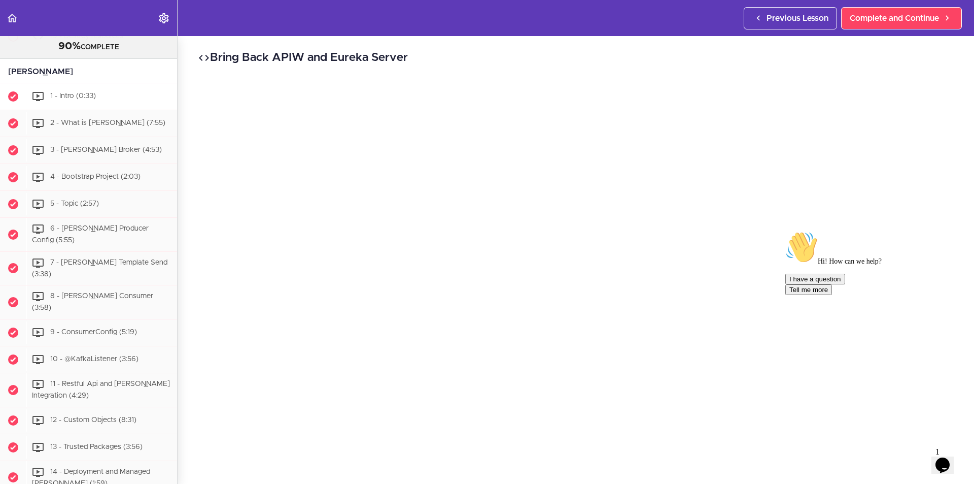
scroll to position [4859, 0]
click at [77, 100] on span "1 - Intro (0:33)" at bounding box center [73, 96] width 46 height 7
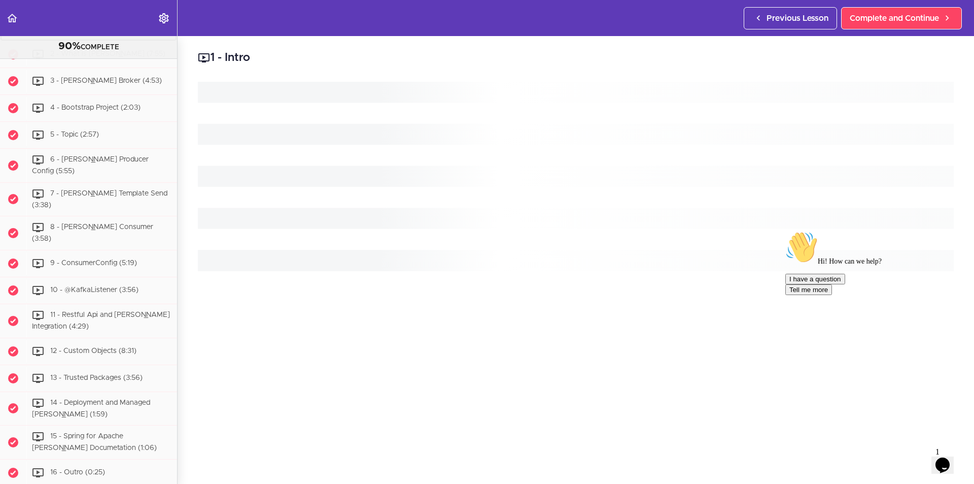
scroll to position [4964, 0]
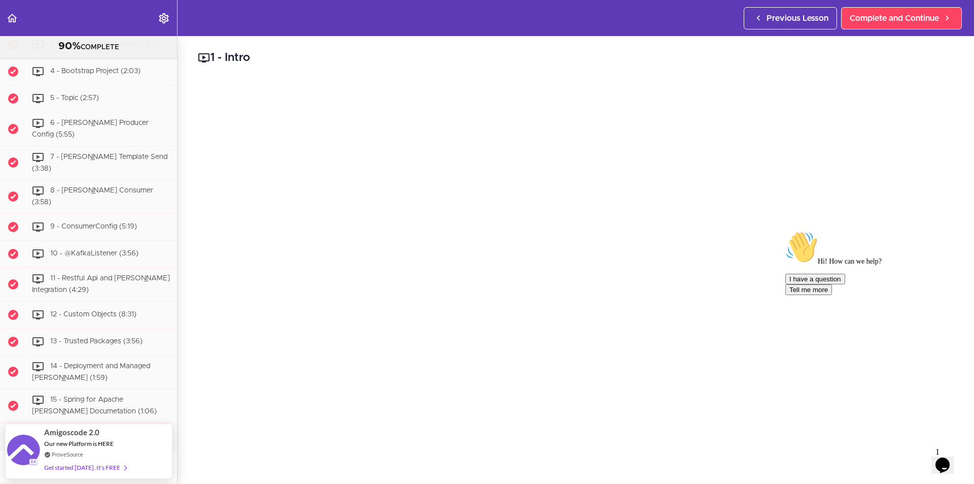
click at [947, 462] on icon "$i18n('chat', 'chat_widget')" at bounding box center [943, 464] width 14 height 15
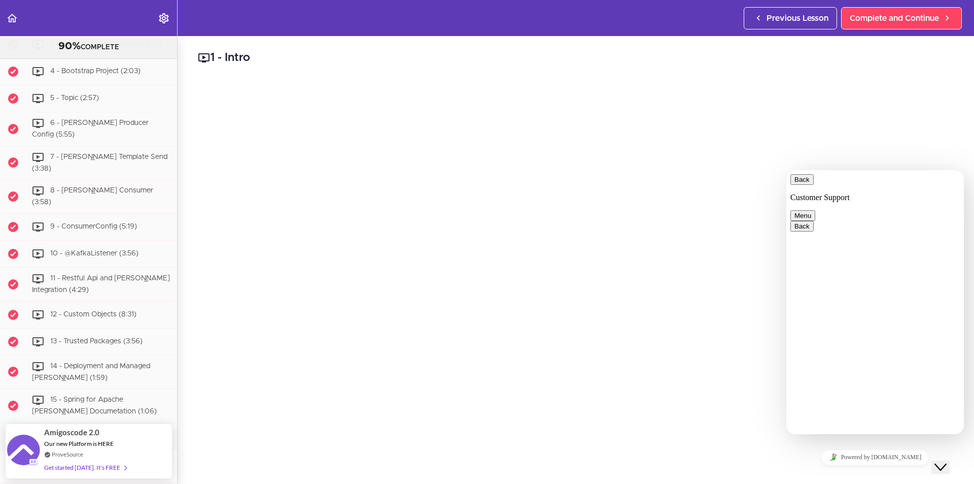
click at [805, 185] on button "Back" at bounding box center [802, 179] width 23 height 11
click at [947, 461] on div "Close Chat This icon closes the chat window." at bounding box center [941, 467] width 12 height 12
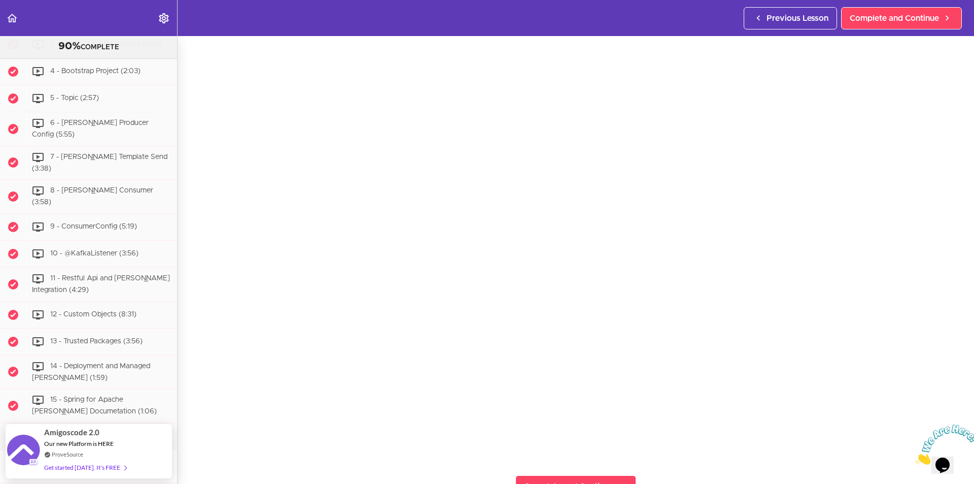
scroll to position [51, 0]
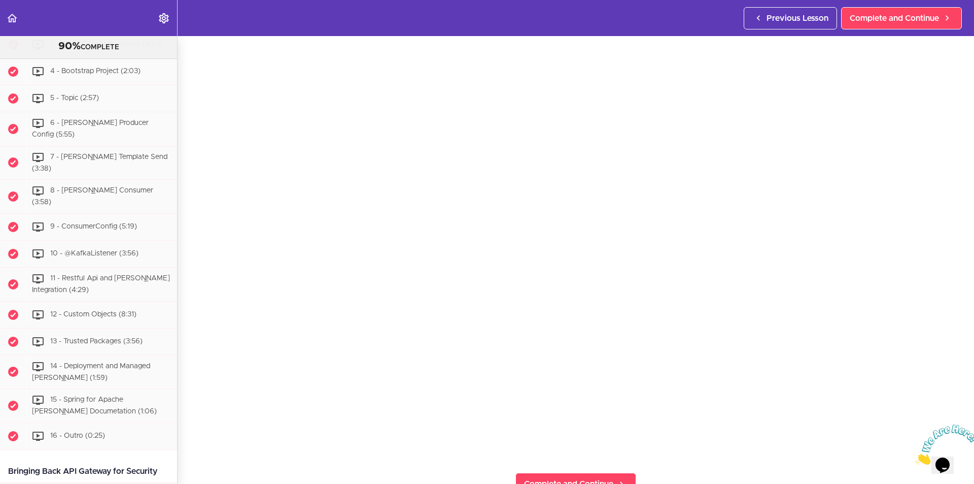
click at [60, 21] on span "2 - What is [PERSON_NAME] (7:55)" at bounding box center [107, 17] width 115 height 7
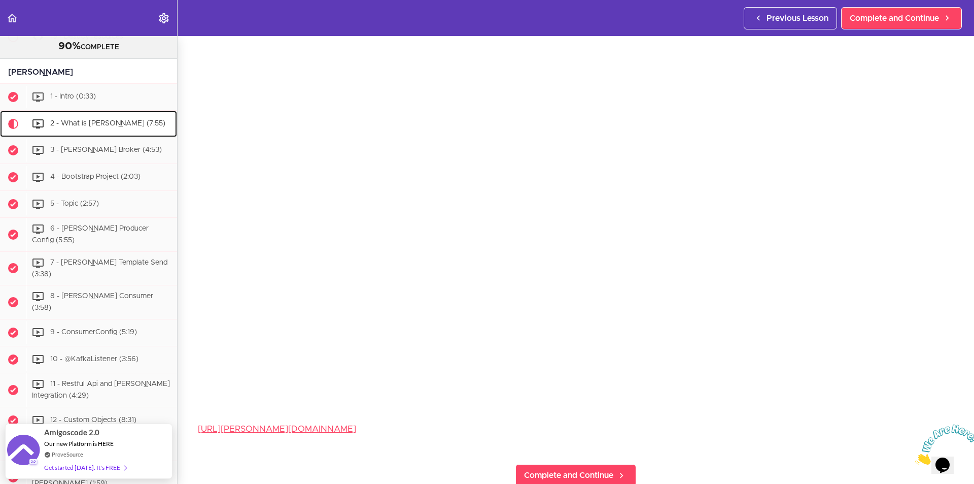
scroll to position [102, 0]
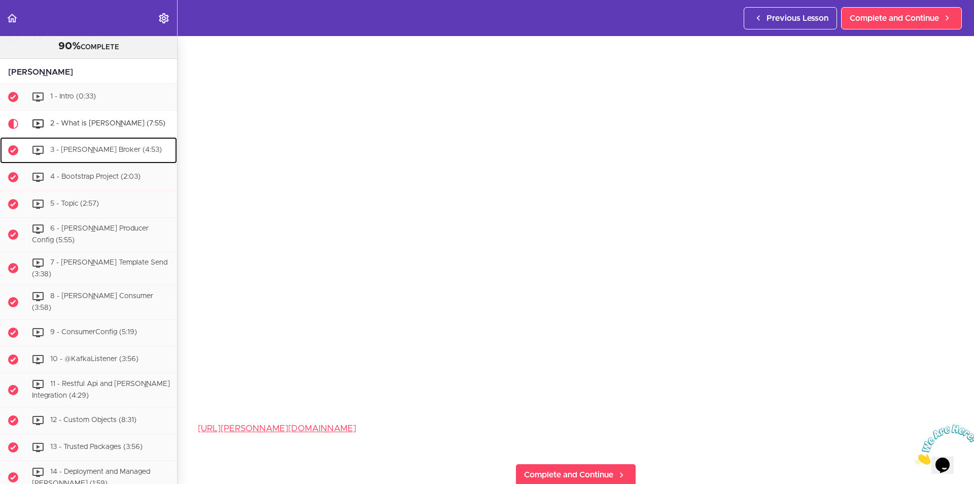
click at [102, 153] on span "3 - [PERSON_NAME] Broker (4:53)" at bounding box center [106, 149] width 112 height 7
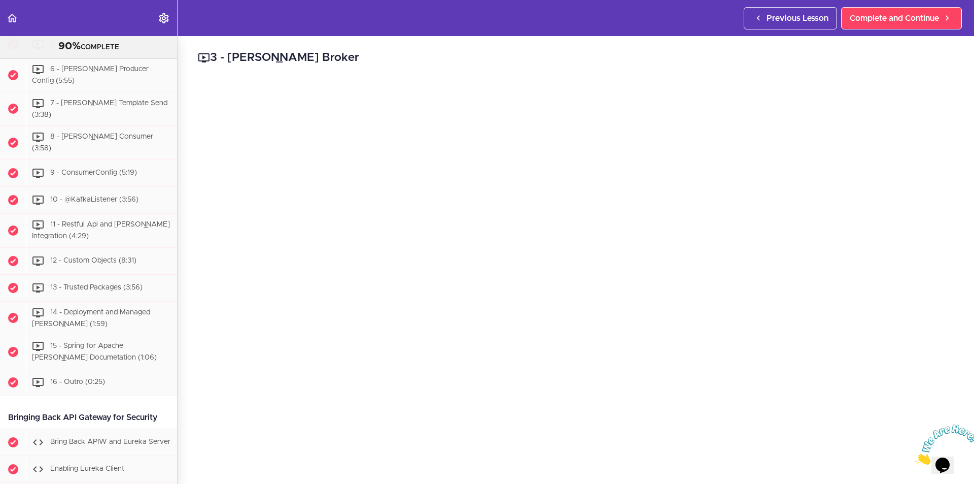
click at [67, 21] on span "4 - Bootstrap Project (2:03)" at bounding box center [95, 17] width 90 height 7
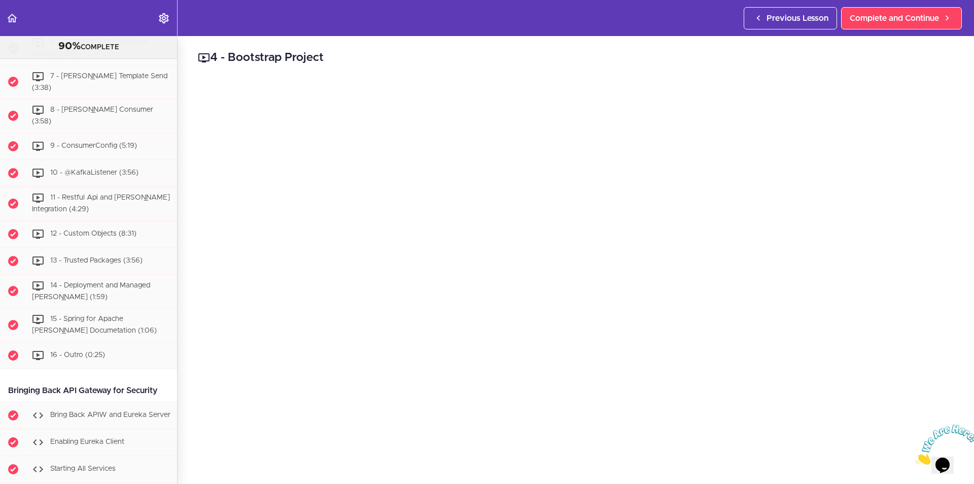
click at [77, 21] on span "5 - Topic (2:57)" at bounding box center [74, 17] width 49 height 7
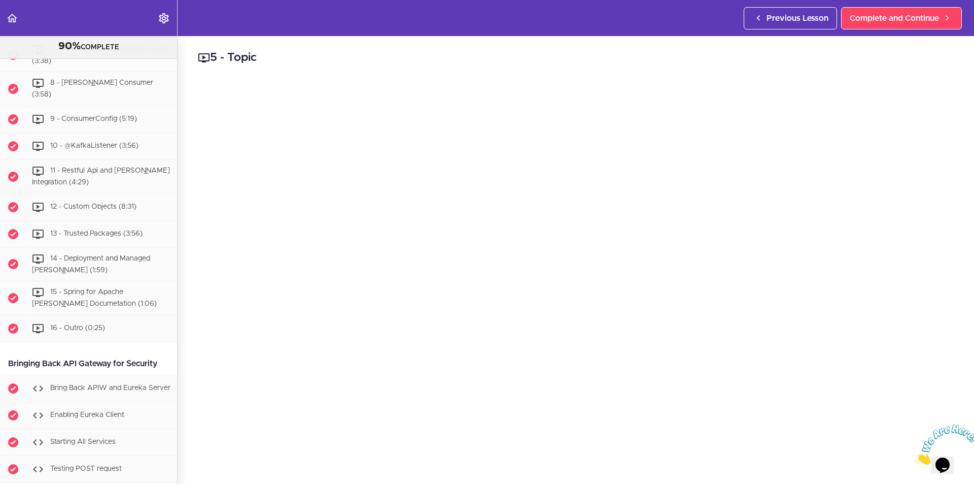
click at [66, 30] on span "6 - [PERSON_NAME] Producer Config (5:55)" at bounding box center [90, 21] width 117 height 19
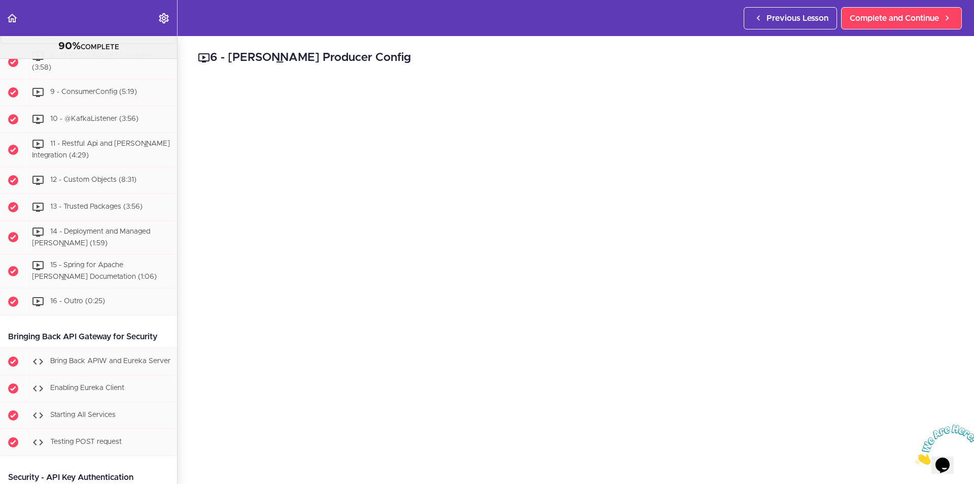
click at [69, 38] on span "7 - [PERSON_NAME] Template Send (3:38)" at bounding box center [100, 28] width 136 height 19
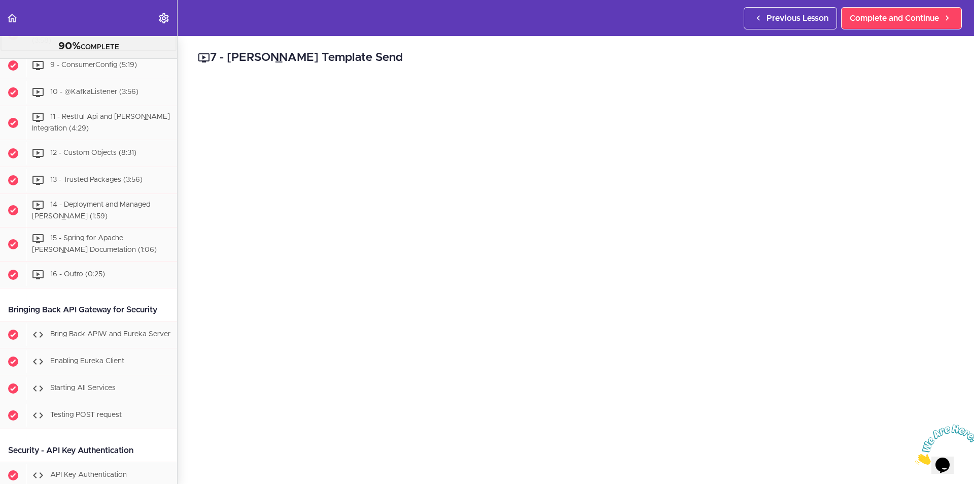
click at [77, 45] on span "8 - [PERSON_NAME] Consumer (3:58)" at bounding box center [92, 35] width 121 height 19
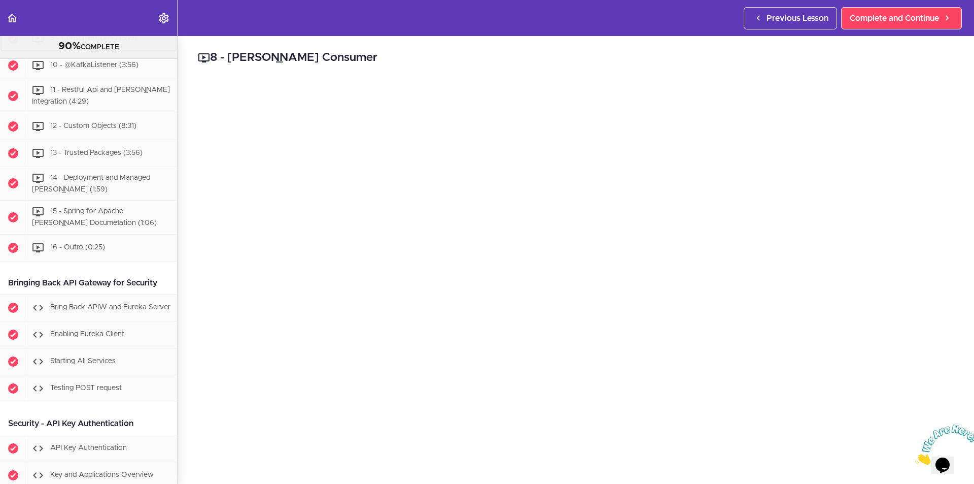
click at [74, 42] on span "9 - ConsumerConfig (5:19)" at bounding box center [93, 38] width 87 height 7
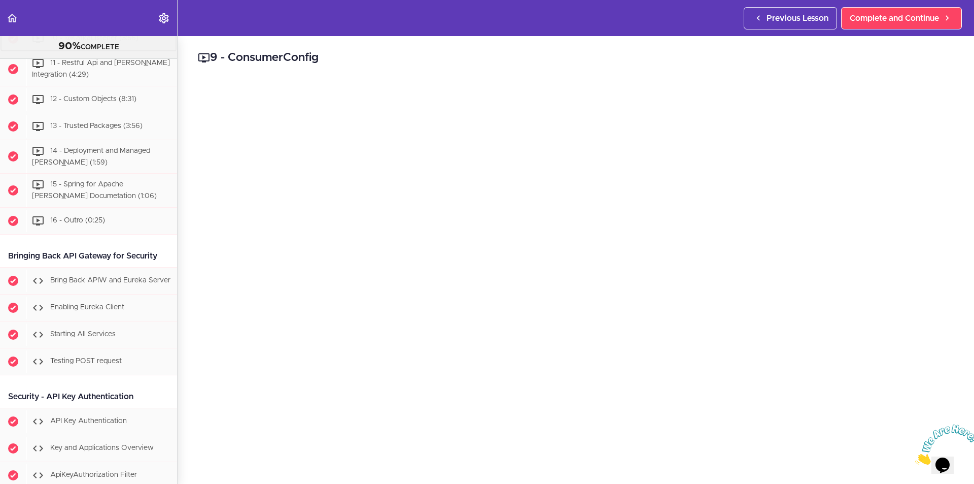
click at [105, 42] on span "10 - @KafkaListener (3:56)" at bounding box center [94, 38] width 88 height 7
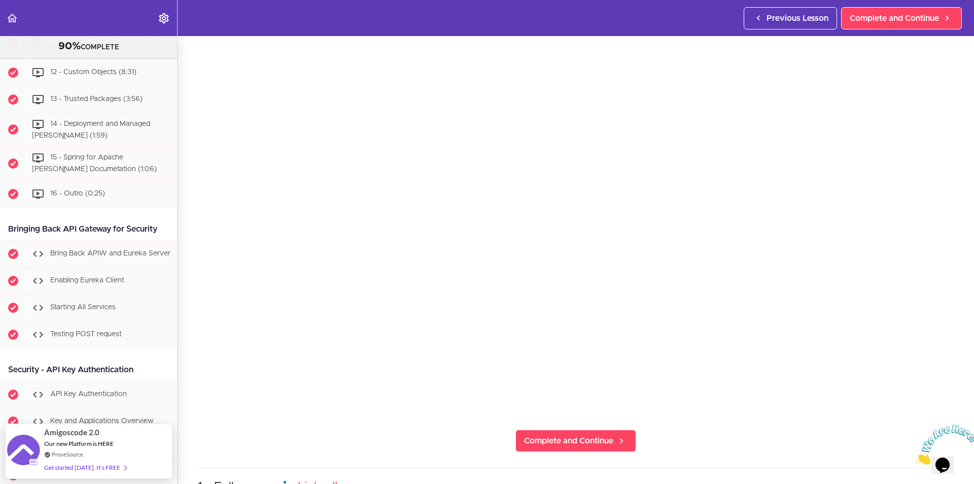
scroll to position [102, 0]
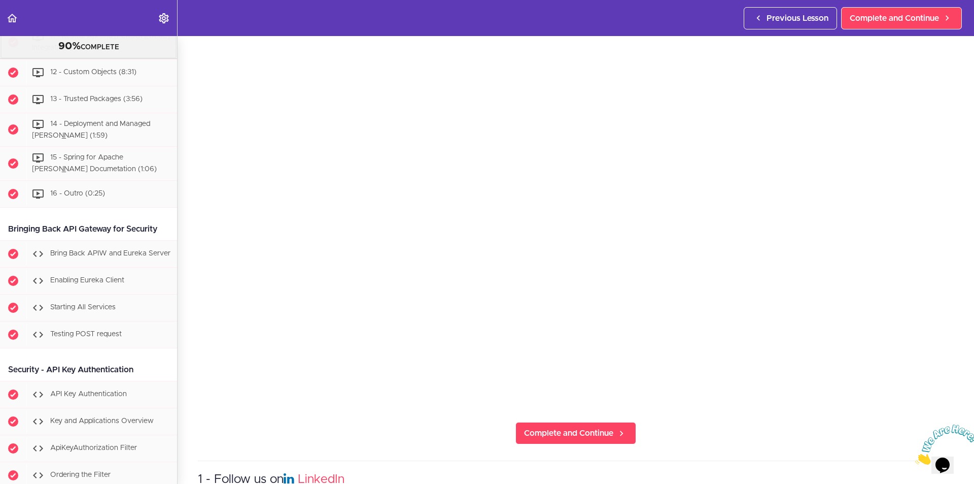
click at [97, 59] on div "11 - Restful Api and [PERSON_NAME] Integration (4:29)" at bounding box center [101, 41] width 151 height 33
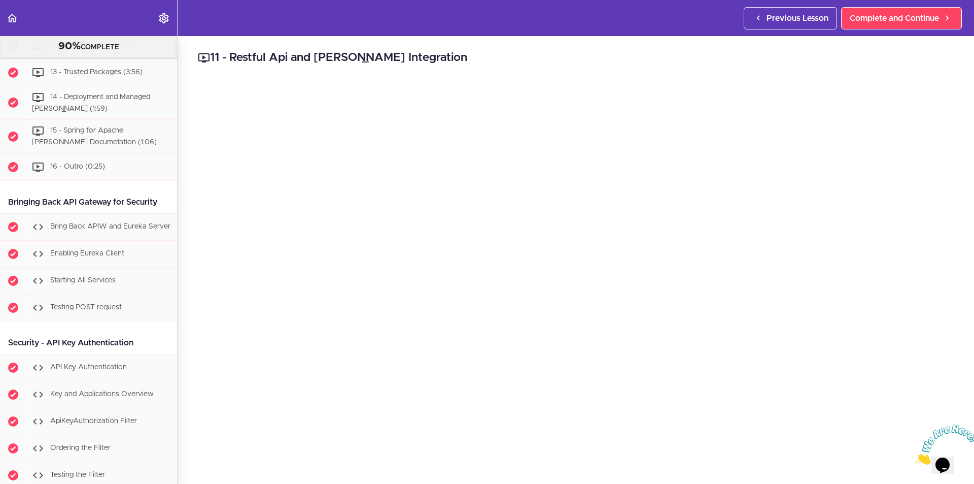
click at [68, 57] on div "12 - Custom Objects (8:31)" at bounding box center [101, 46] width 151 height 22
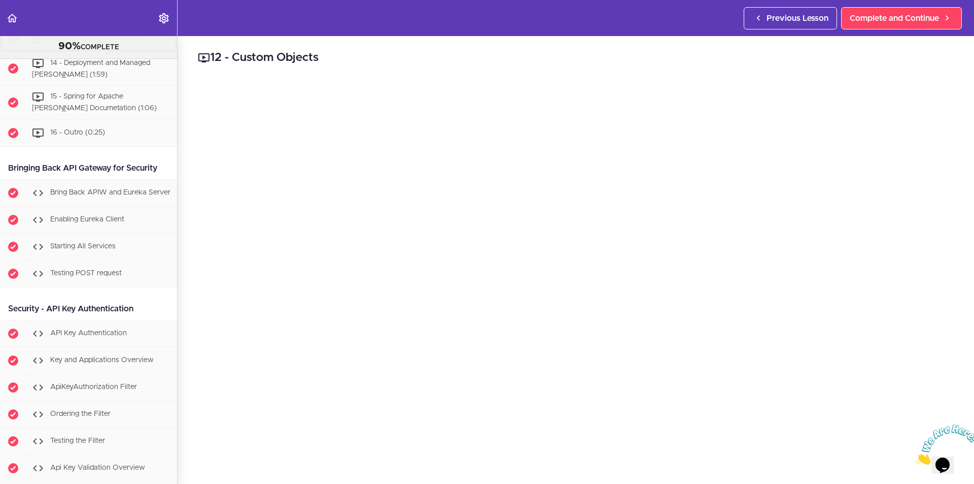
click at [74, 42] on span "13 - Trusted Packages (3:56)" at bounding box center [96, 38] width 92 height 7
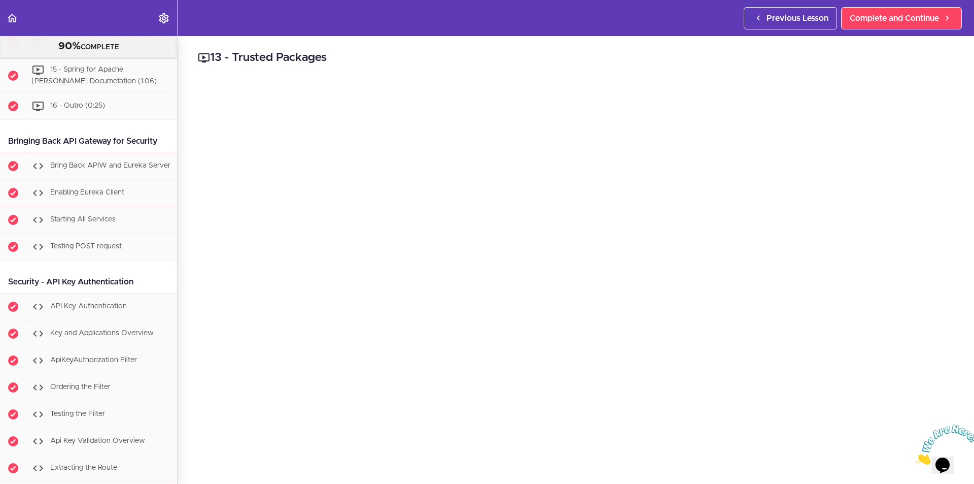
click at [110, 51] on span "14 - Deployment and Managed [PERSON_NAME] (1:59)" at bounding box center [91, 41] width 118 height 19
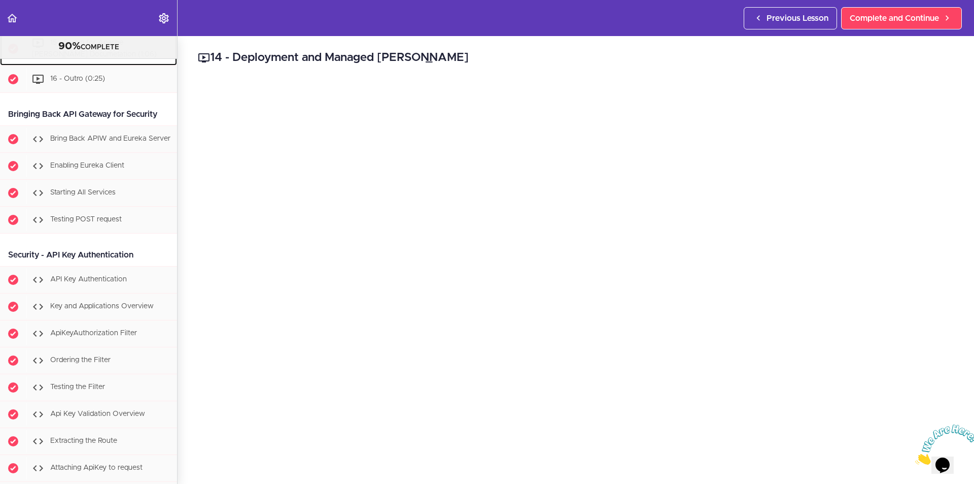
click at [82, 58] on span "15 - Spring for Apache [PERSON_NAME] Documetation (1:06)" at bounding box center [94, 49] width 125 height 19
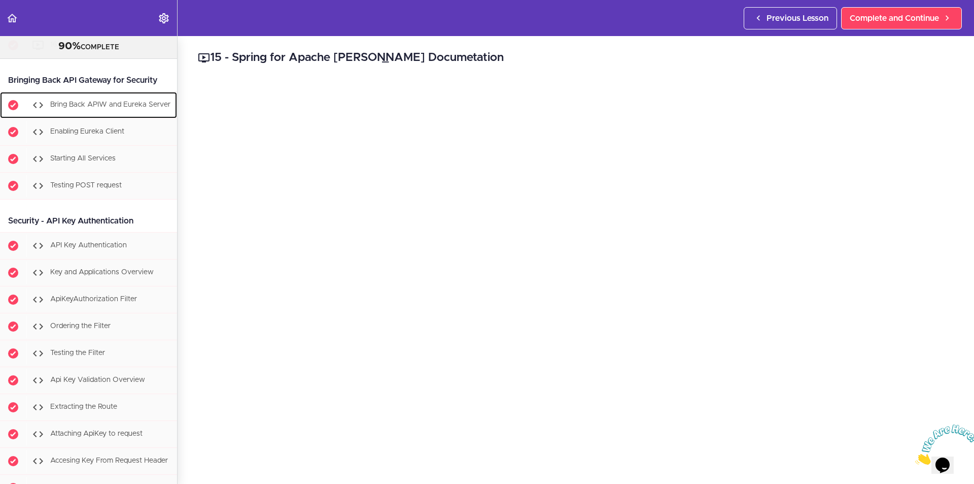
click at [91, 108] on span "Bring Back APIW and Eureka Server" at bounding box center [110, 104] width 120 height 7
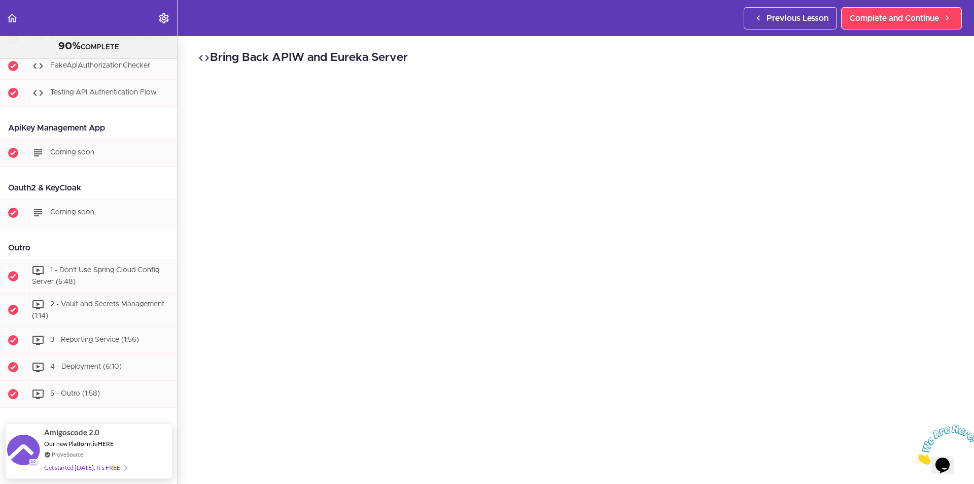
scroll to position [5874, 0]
click at [100, 266] on span "1 - Don't Use Spring Cloud Config Server (5:48)" at bounding box center [95, 275] width 127 height 19
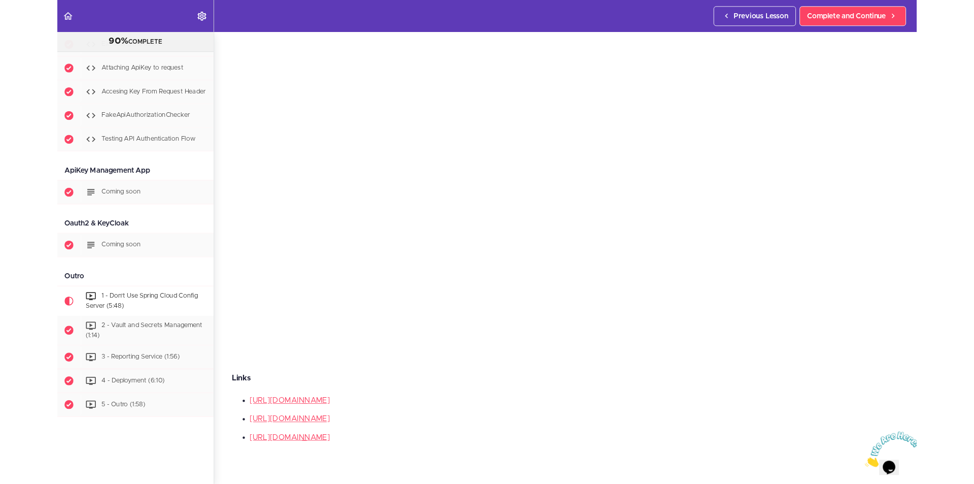
scroll to position [5874, 0]
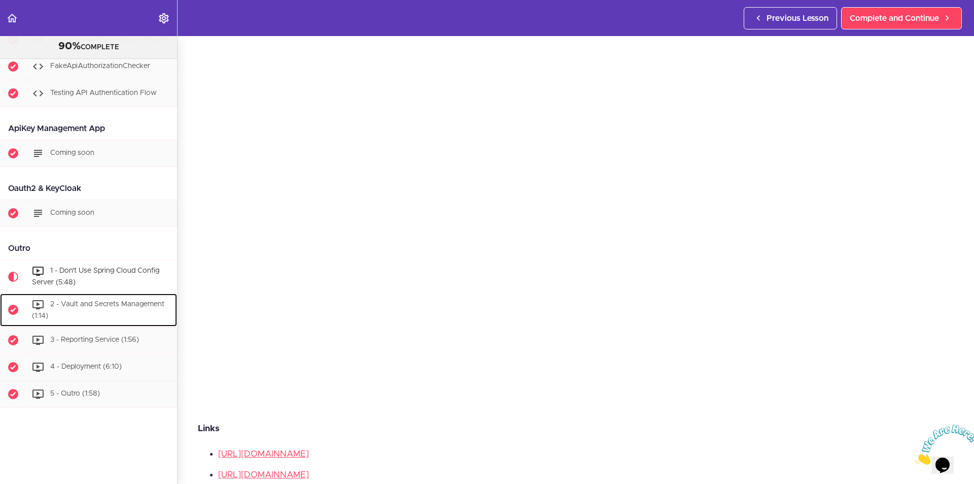
click at [82, 293] on div "2 - Vault and Secrets Management (1:14)" at bounding box center [101, 309] width 151 height 33
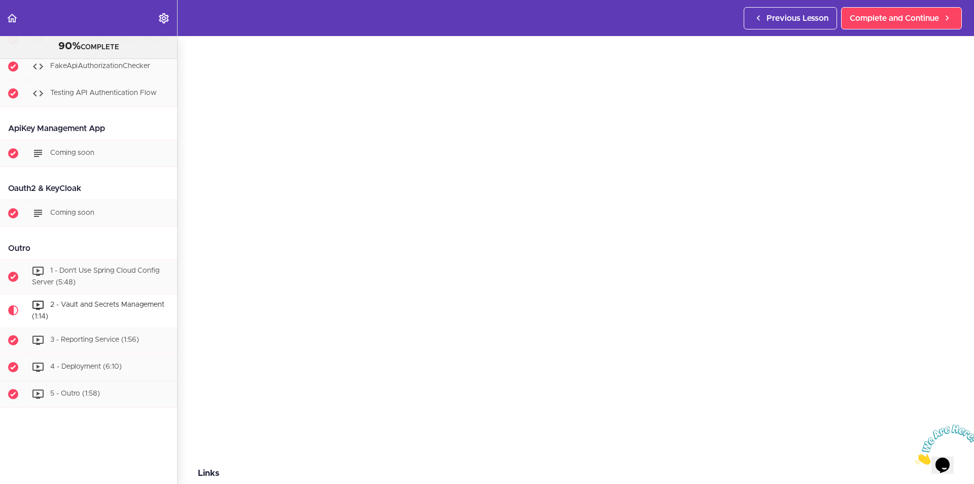
scroll to position [51, 0]
click at [99, 337] on span "3 - Reporting Service (1:56)" at bounding box center [94, 340] width 89 height 7
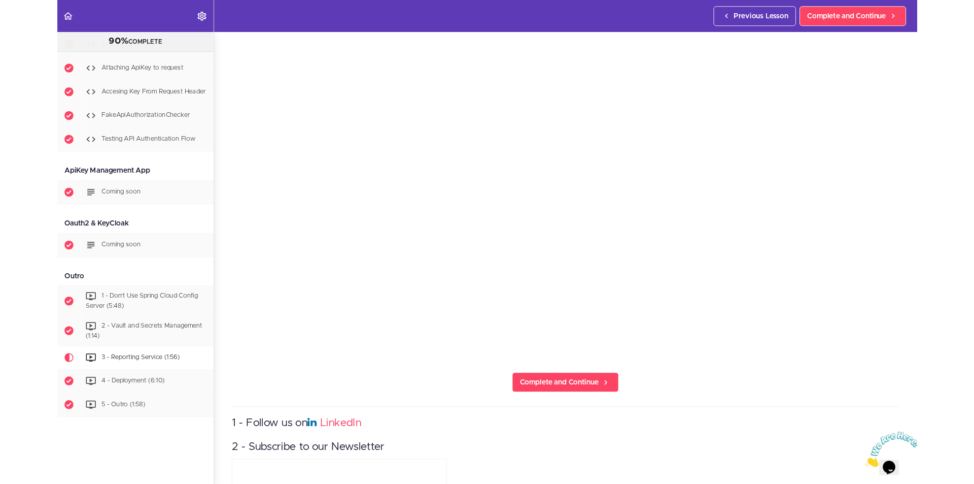
scroll to position [5874, 0]
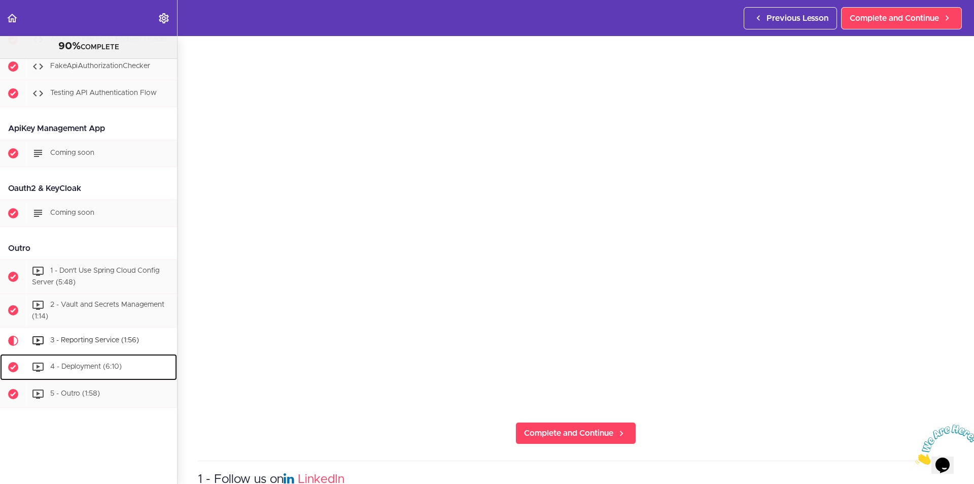
click at [116, 356] on div "4 - Deployment (6:10)" at bounding box center [101, 367] width 151 height 22
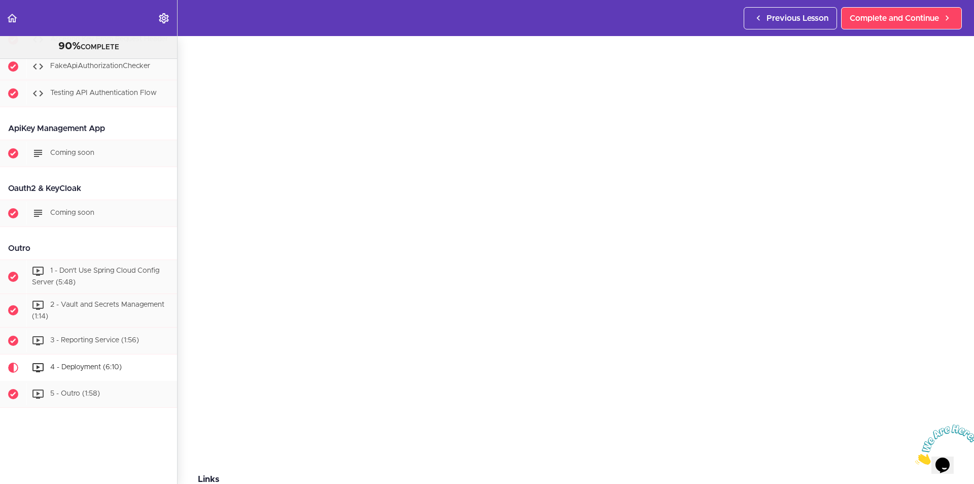
scroll to position [102, 0]
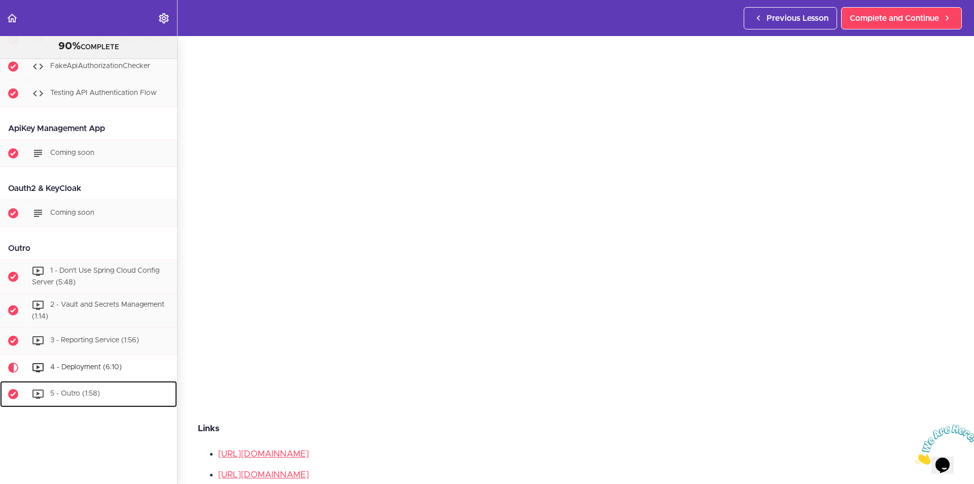
click at [106, 384] on div "5 - Outro (1:58)" at bounding box center [101, 394] width 151 height 22
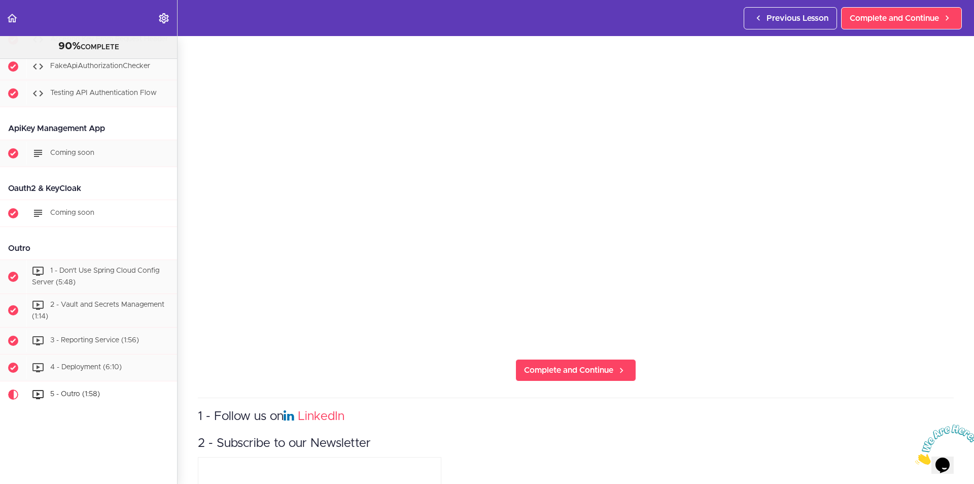
scroll to position [5823, 0]
click at [62, 216] on span "Coming soon" at bounding box center [72, 212] width 44 height 7
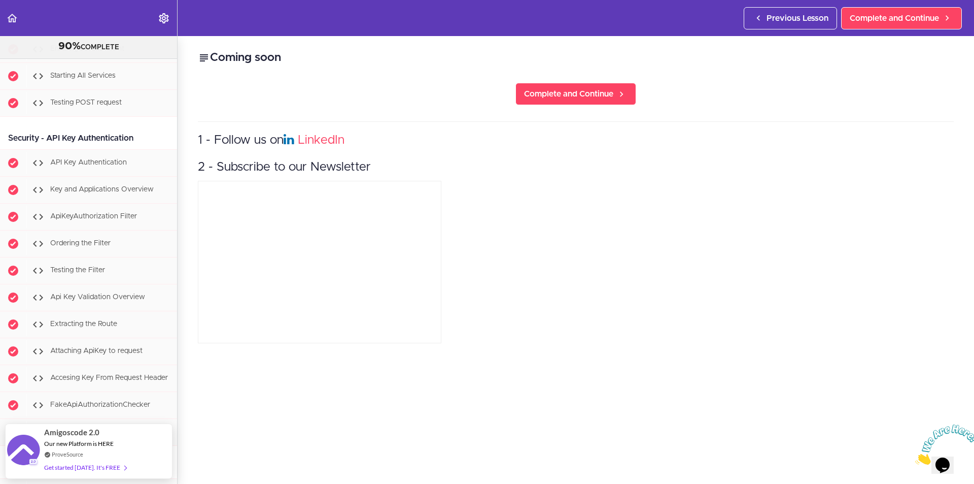
scroll to position [5417, 0]
